Goal: Navigation & Orientation: Understand site structure

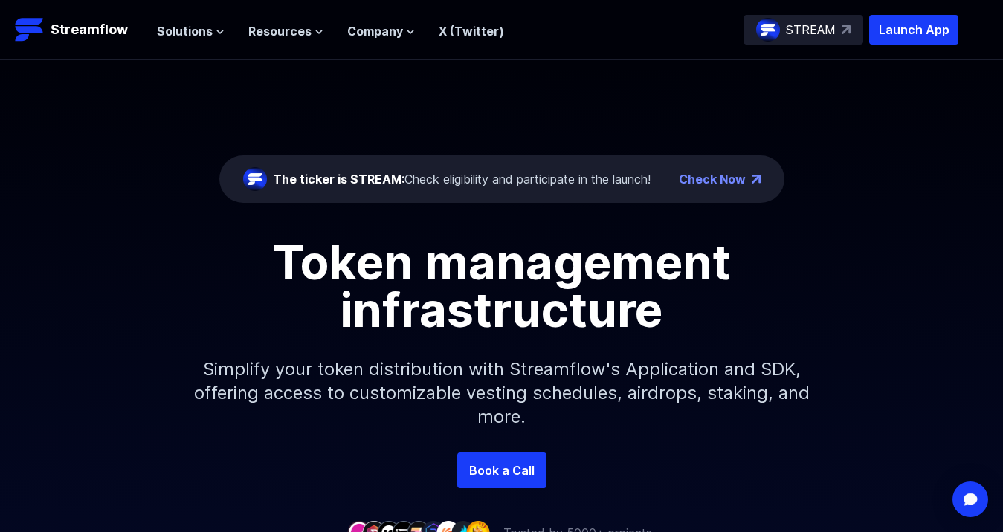
click at [216, 19] on div "Solutions Overview Streamflow features an all-in-one token distribution platfor…" at bounding box center [330, 30] width 347 height 30
click at [209, 29] on span "Solutions" at bounding box center [185, 31] width 56 height 18
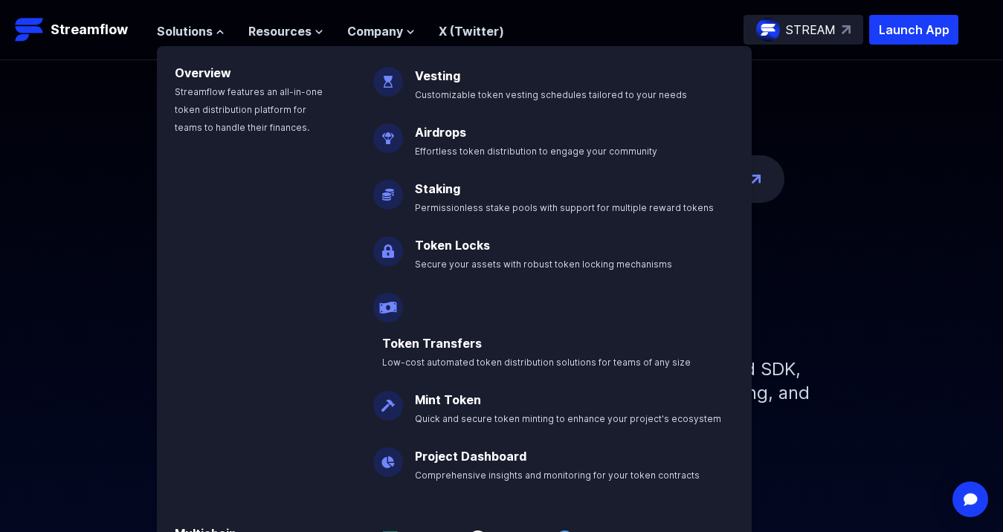
click at [65, 173] on div "The ticker is STREAM: Check eligibility and participate in the launch! Check No…" at bounding box center [501, 256] width 1003 height 393
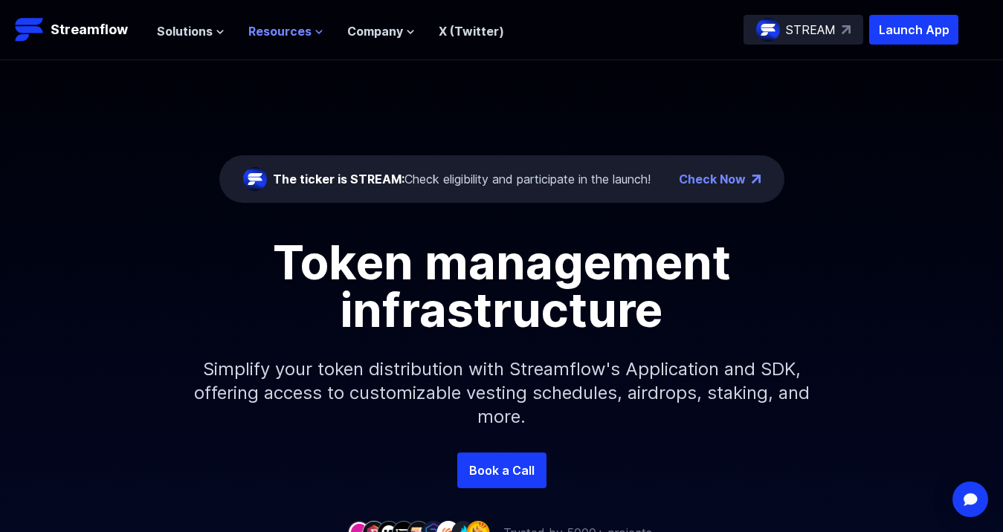
click at [315, 33] on icon at bounding box center [319, 32] width 9 height 9
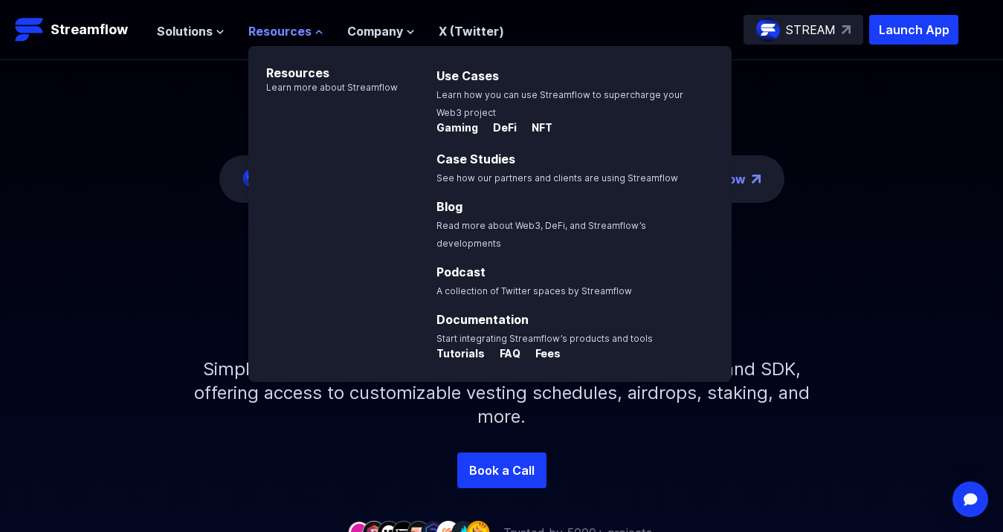
click at [315, 33] on icon at bounding box center [319, 32] width 9 height 9
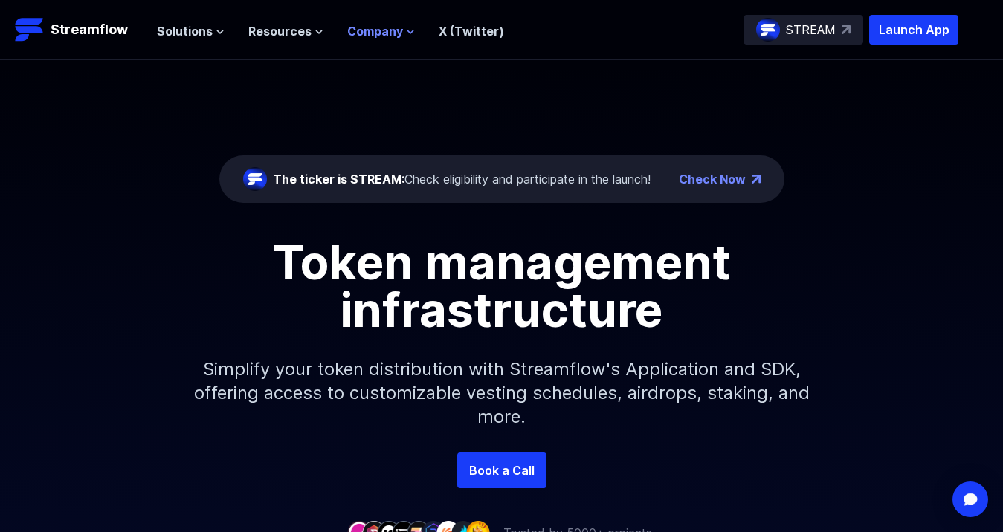
click at [408, 30] on icon at bounding box center [411, 31] width 6 height 3
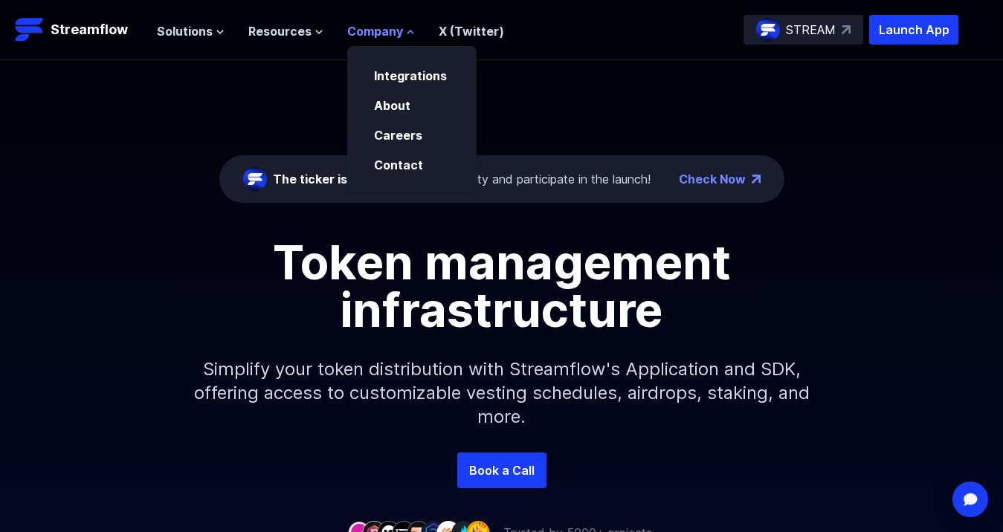
click at [406, 30] on icon at bounding box center [410, 32] width 9 height 9
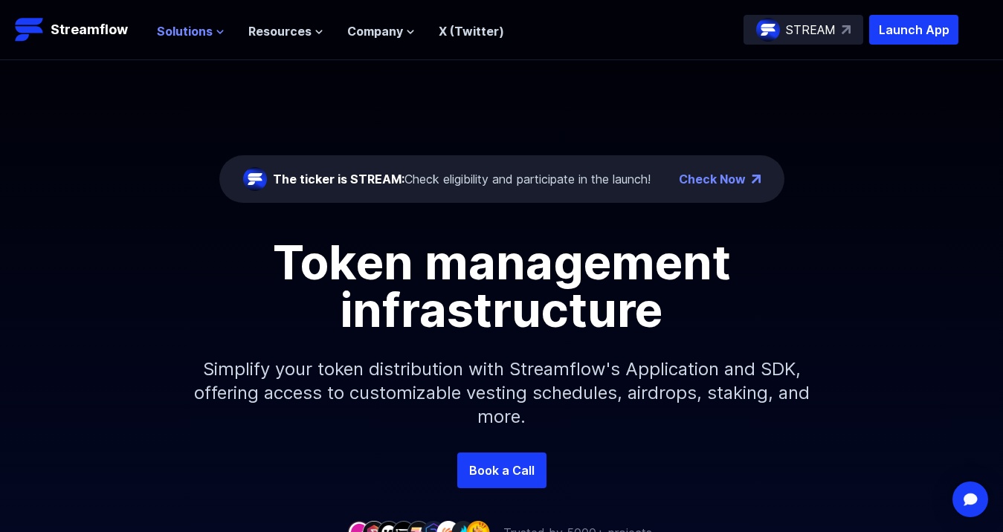
click at [194, 33] on span "Solutions" at bounding box center [185, 31] width 56 height 18
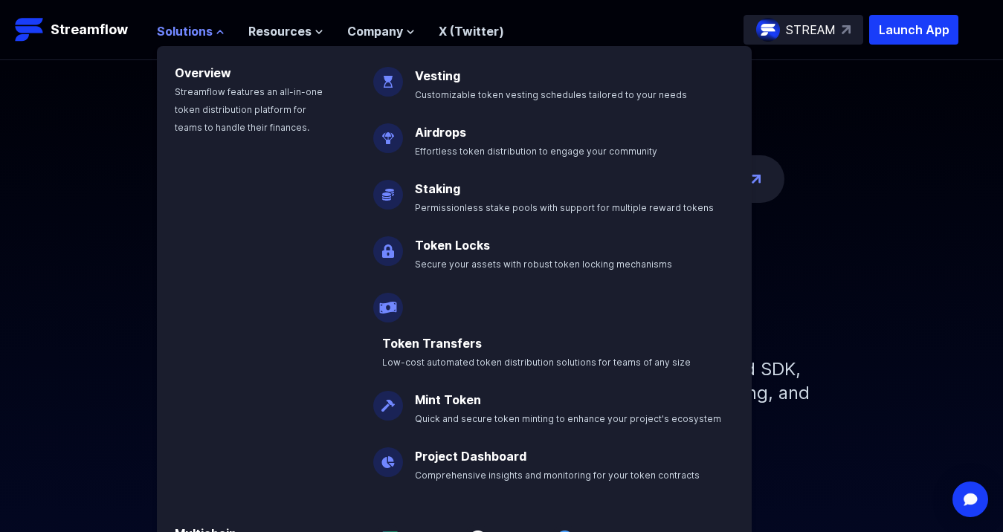
click at [194, 33] on span "Solutions" at bounding box center [185, 31] width 56 height 18
